Goal: Task Accomplishment & Management: Use online tool/utility

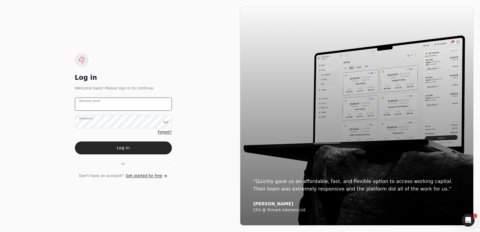
click at [129, 105] on email "Business email" at bounding box center [123, 103] width 97 height 13
type email "[EMAIL_ADDRESS][DOMAIN_NAME]"
click at [141, 143] on button "Log in" at bounding box center [123, 147] width 97 height 13
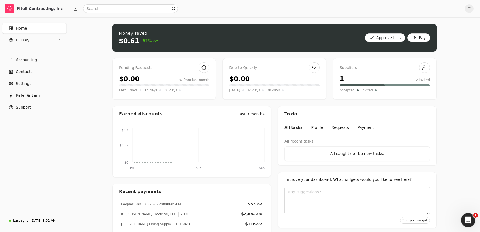
click at [464, 217] on icon "Open Intercom Messenger" at bounding box center [467, 219] width 9 height 9
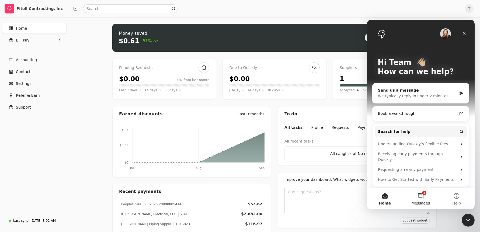
click at [418, 196] on button "1 Messages" at bounding box center [420, 199] width 36 height 22
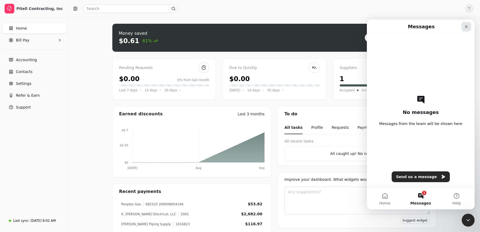
click at [468, 25] on div "Close" at bounding box center [466, 27] width 10 height 10
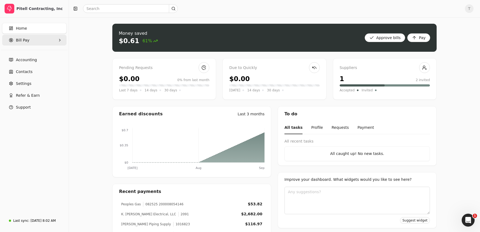
click at [35, 39] on Pay "Bill Pay" at bounding box center [34, 40] width 64 height 11
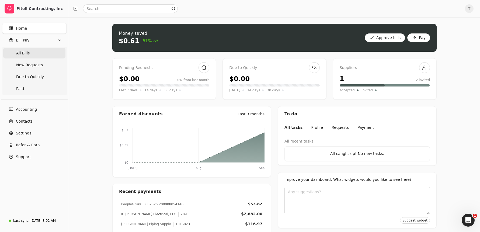
click at [32, 53] on Bills "All Bills" at bounding box center [34, 53] width 62 height 11
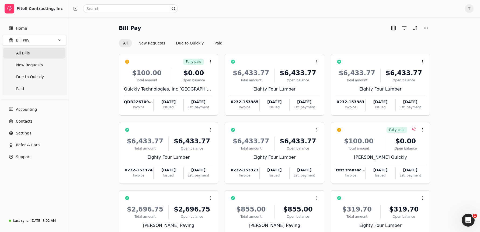
drag, startPoint x: 245, startPoint y: 36, endPoint x: 230, endPoint y: 36, distance: 15.3
click at [245, 36] on div "Bill Pay All New Requests Due to Quickly Paid" at bounding box center [274, 36] width 311 height 24
click at [150, 43] on button "New Requests" at bounding box center [151, 43] width 35 height 9
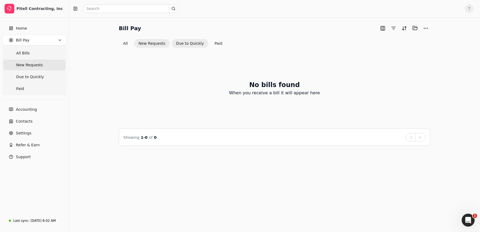
click at [197, 44] on button "Due to Quickly" at bounding box center [190, 43] width 36 height 9
click at [215, 43] on button "Paid" at bounding box center [218, 43] width 16 height 9
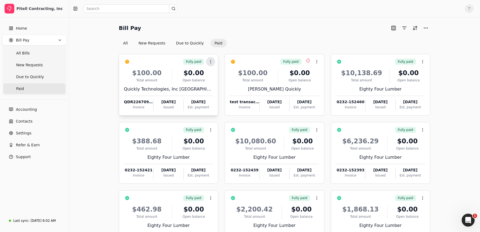
click at [212, 62] on icon at bounding box center [210, 61] width 4 height 4
click at [241, 96] on li "Push payment" at bounding box center [236, 97] width 66 height 10
click at [209, 62] on icon at bounding box center [210, 61] width 4 height 4
click at [246, 93] on li "Push payment" at bounding box center [236, 97] width 66 height 10
drag, startPoint x: 212, startPoint y: 59, endPoint x: 216, endPoint y: 62, distance: 4.3
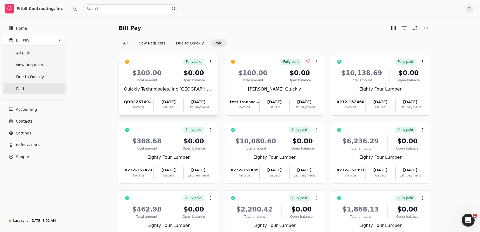
click at [212, 59] on icon at bounding box center [210, 61] width 4 height 4
drag, startPoint x: 220, startPoint y: 25, endPoint x: 168, endPoint y: 6, distance: 54.8
click at [220, 25] on div "Bill Pay" at bounding box center [274, 28] width 311 height 9
click at [317, 62] on icon at bounding box center [316, 61] width 4 height 4
click at [308, 37] on div "Bill Pay All New Requests Due to Quickly Paid" at bounding box center [274, 36] width 311 height 24
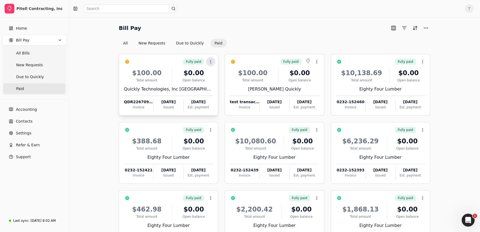
click at [214, 61] on button "Context Menu Button" at bounding box center [210, 61] width 9 height 9
click at [258, 34] on div "Bill Pay All New Requests Due to Quickly Paid" at bounding box center [274, 36] width 311 height 24
click at [471, 8] on span "T" at bounding box center [468, 8] width 9 height 9
click at [450, 41] on link "Sign Out" at bounding box center [443, 40] width 58 height 9
